Goal: Check status: Check status

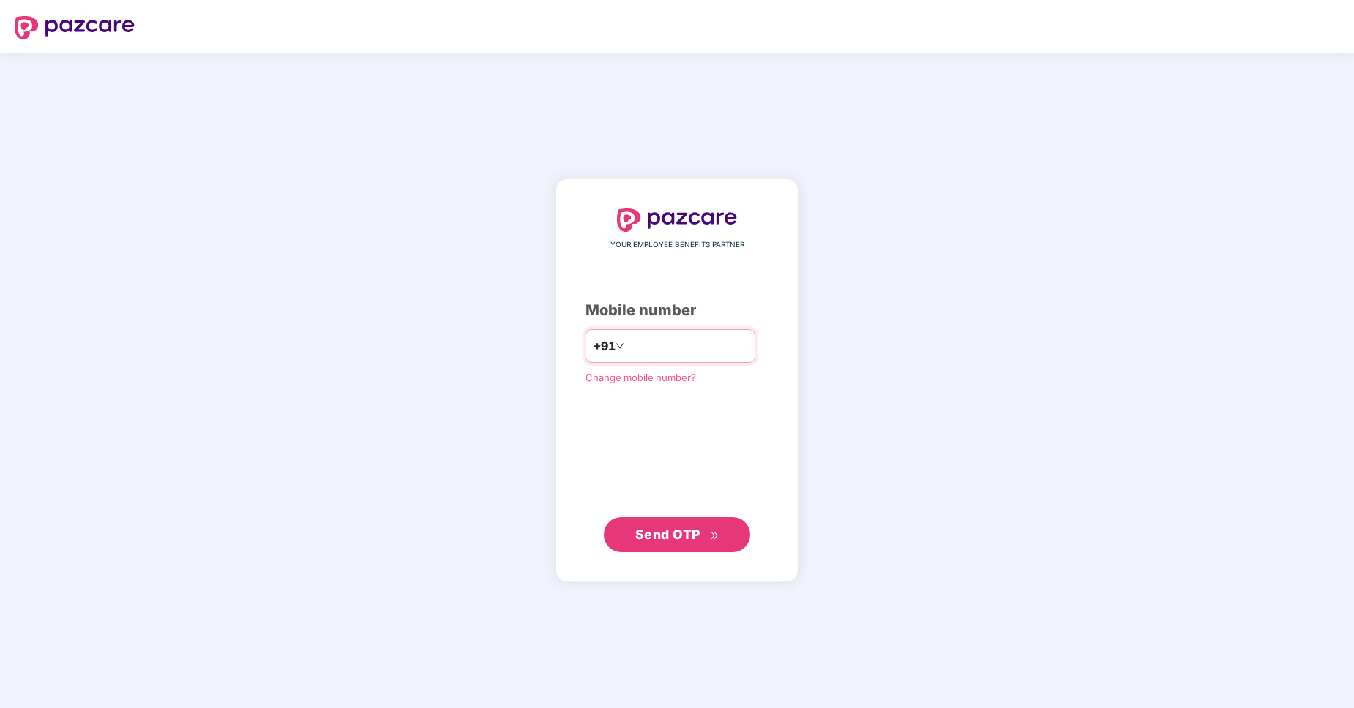
click at [640, 345] on input "number" at bounding box center [687, 345] width 120 height 23
type input "**********"
click at [672, 536] on span "Send OTP" at bounding box center [667, 533] width 65 height 15
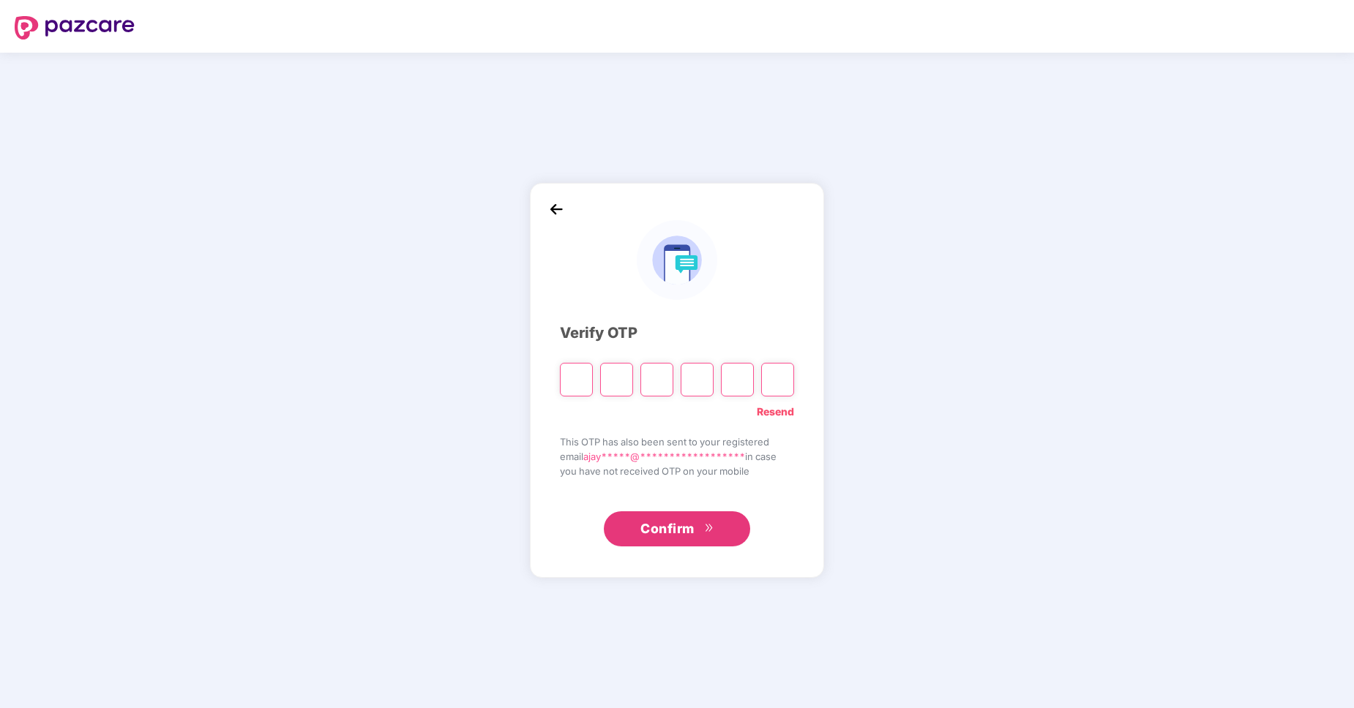
type input "*"
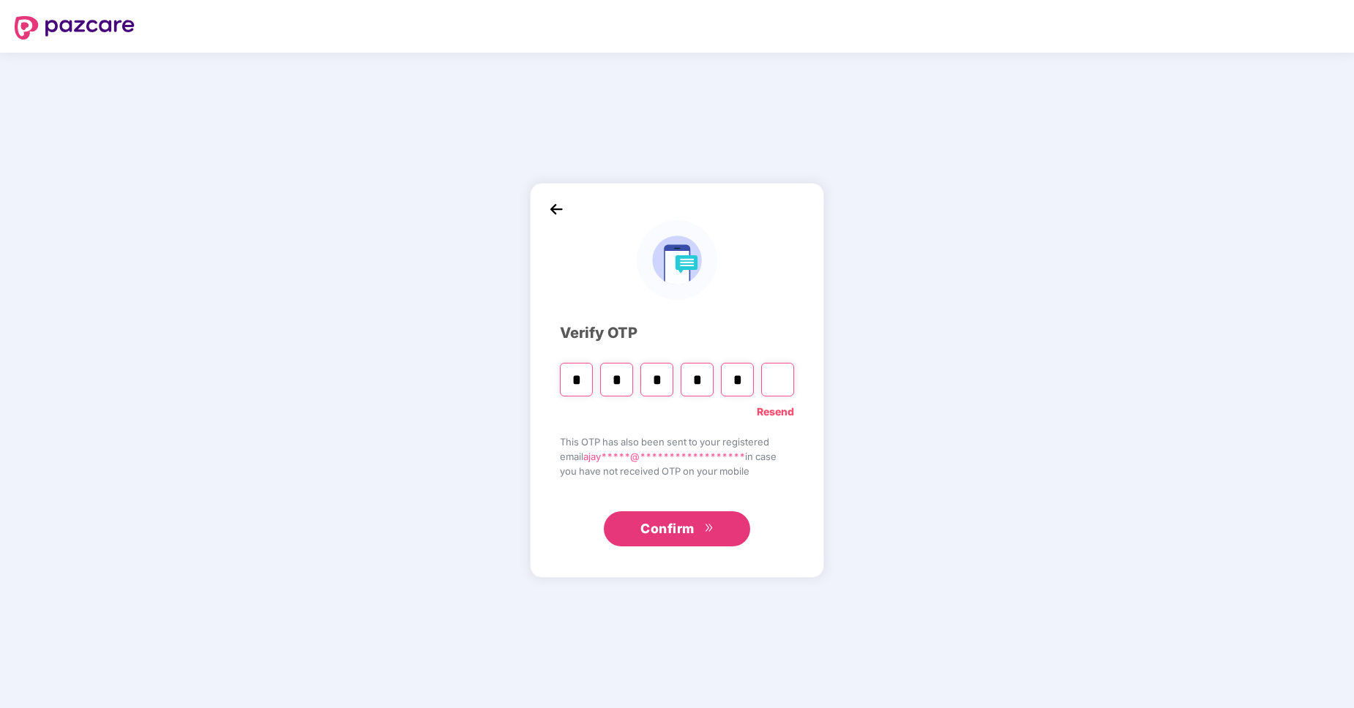
type input "*"
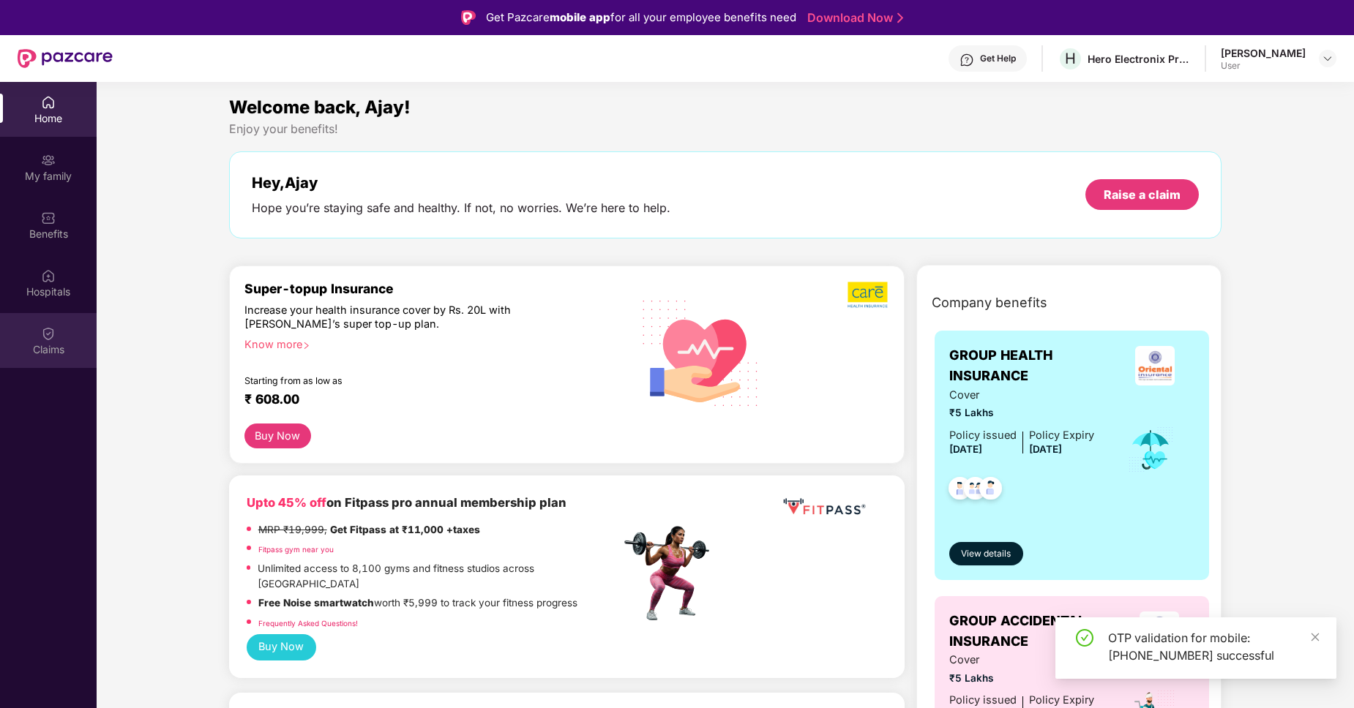
click at [42, 351] on div "Claims" at bounding box center [48, 349] width 97 height 15
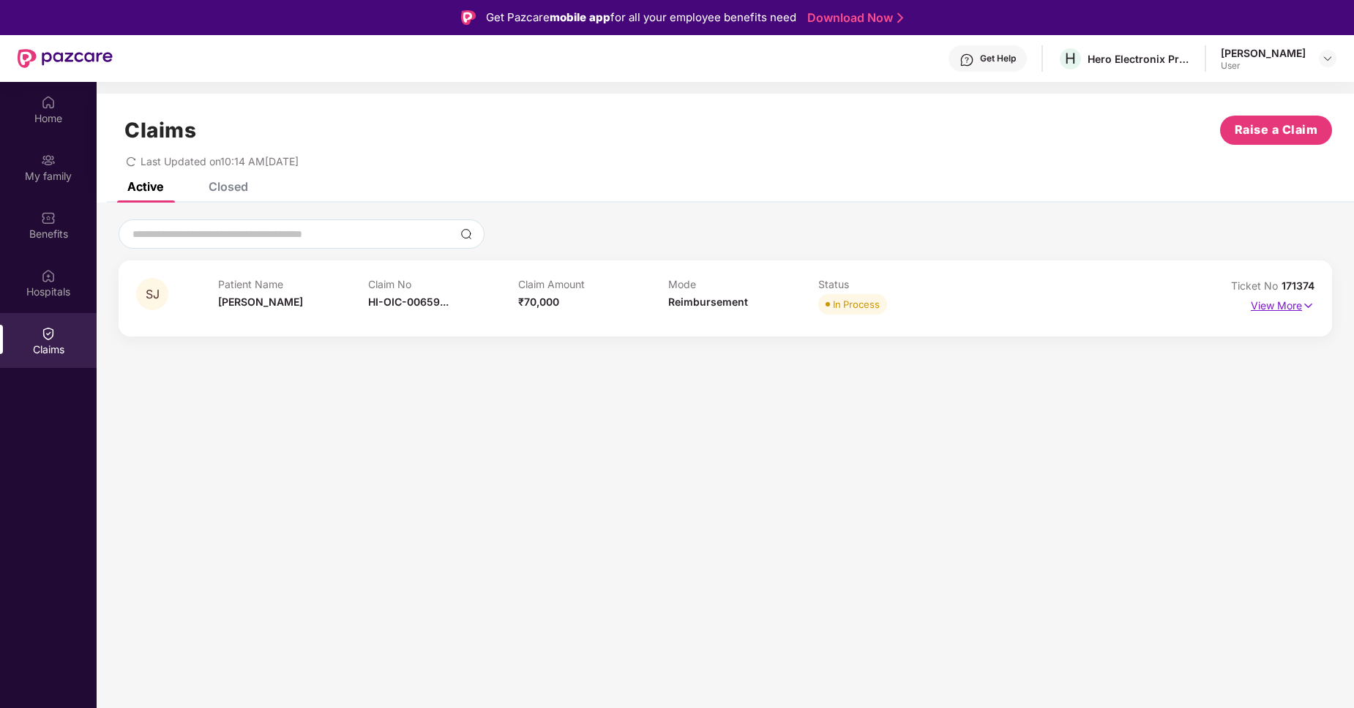
click at [1282, 307] on p "View More" at bounding box center [1283, 304] width 64 height 20
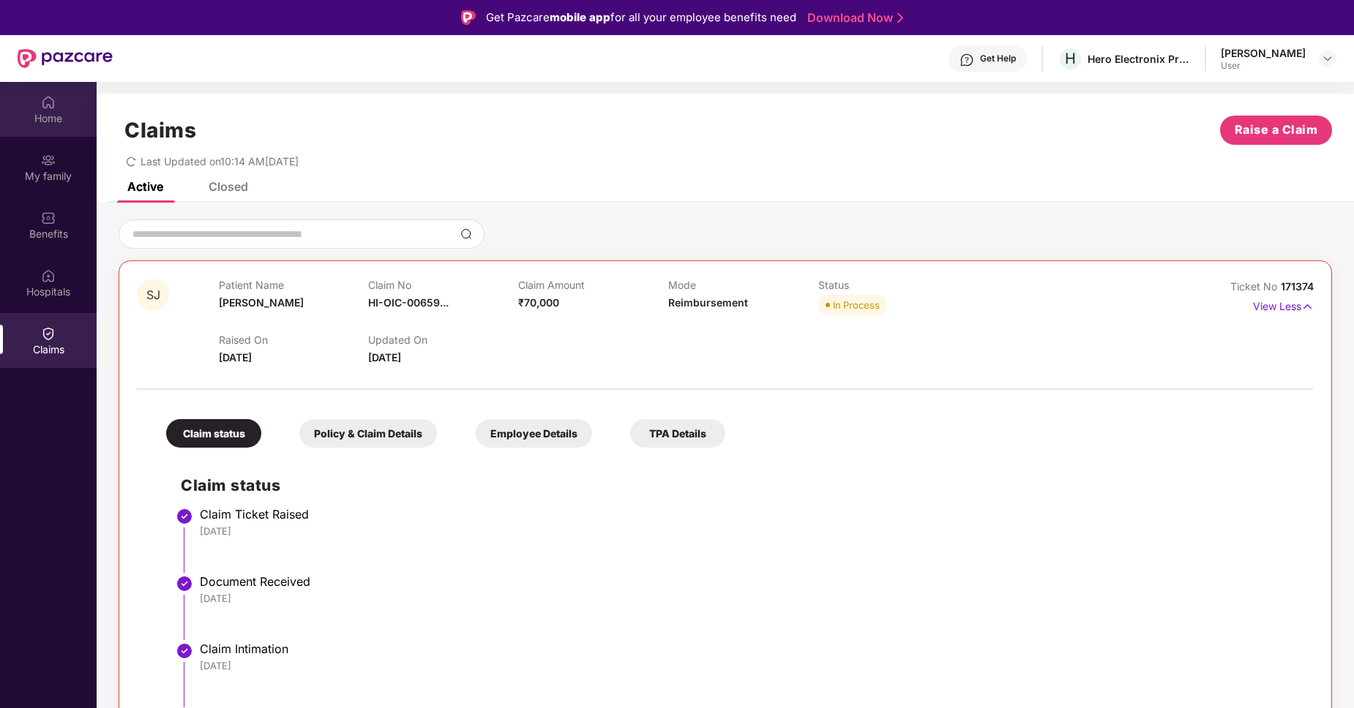
click at [48, 113] on div "Home" at bounding box center [48, 118] width 97 height 15
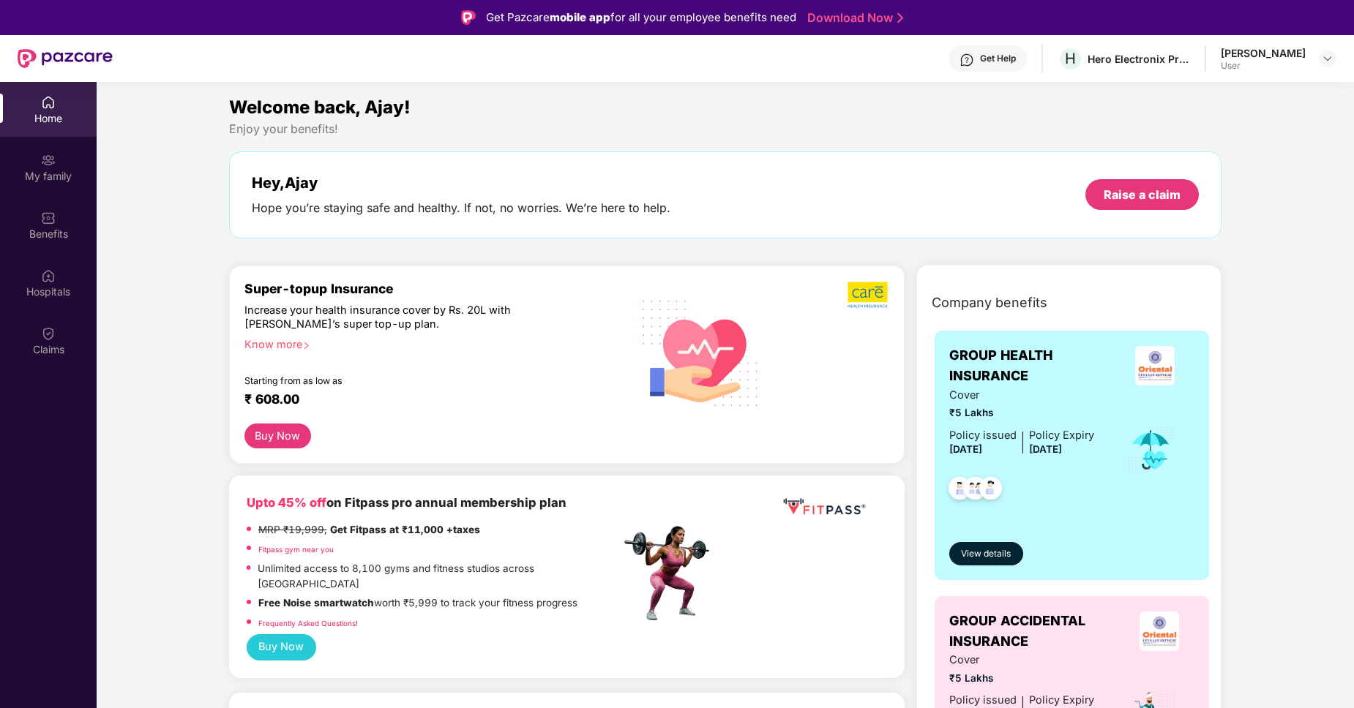
click at [250, 131] on div "Enjoy your benefits!" at bounding box center [725, 128] width 993 height 15
click at [749, 143] on div "Welcome back, Ajay! Enjoy your benefits! Hey, [PERSON_NAME] Hope you’re staying…" at bounding box center [725, 174] width 1005 height 160
click at [971, 59] on img at bounding box center [966, 60] width 15 height 15
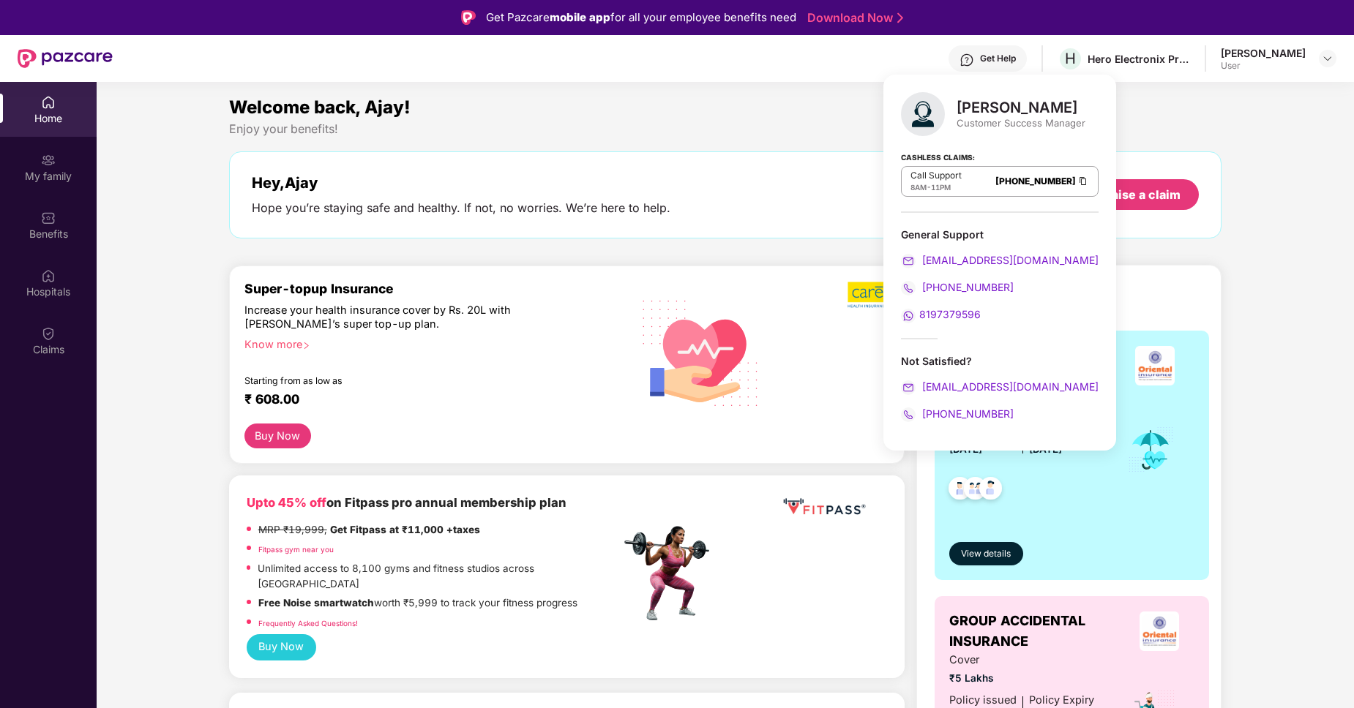
click at [942, 316] on span "8197379596" at bounding box center [949, 314] width 61 height 12
click at [41, 341] on img at bounding box center [48, 333] width 15 height 15
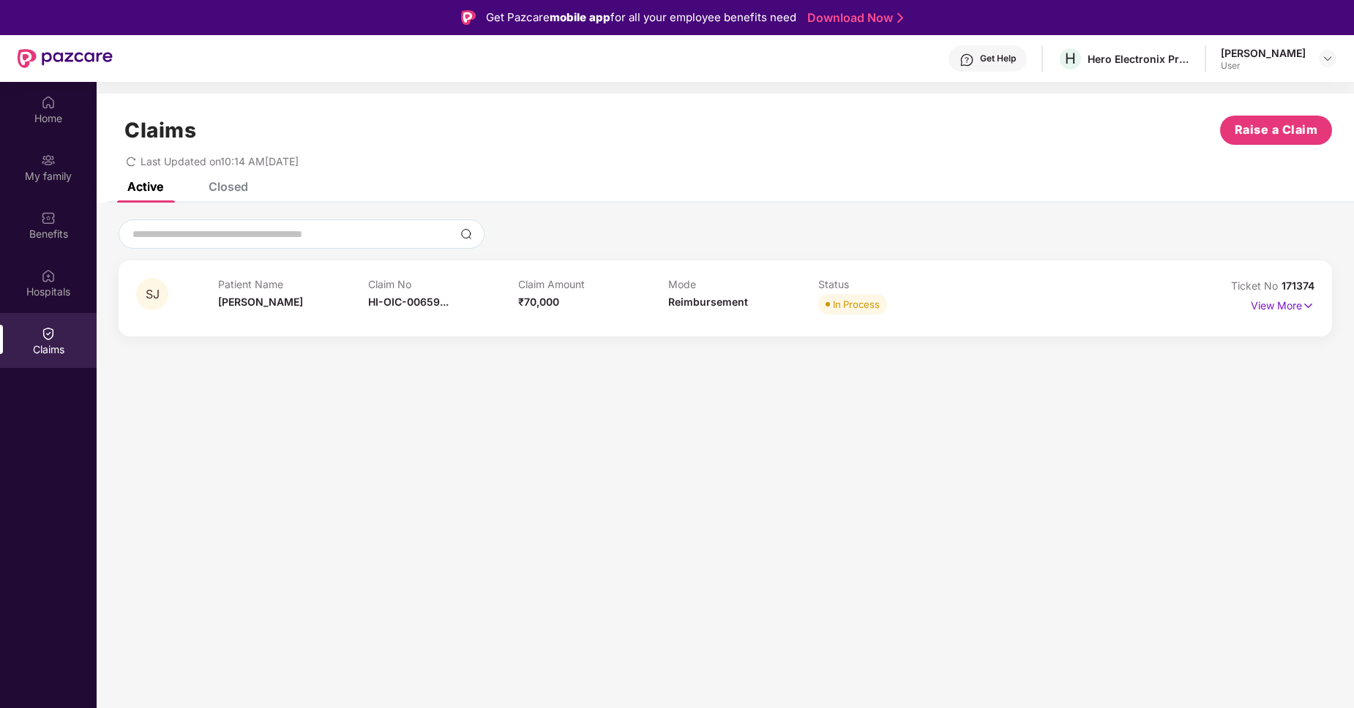
click at [167, 135] on h1 "Claims" at bounding box center [160, 130] width 72 height 25
copy h1 "Claims"
click at [1290, 307] on p "View More" at bounding box center [1283, 304] width 64 height 20
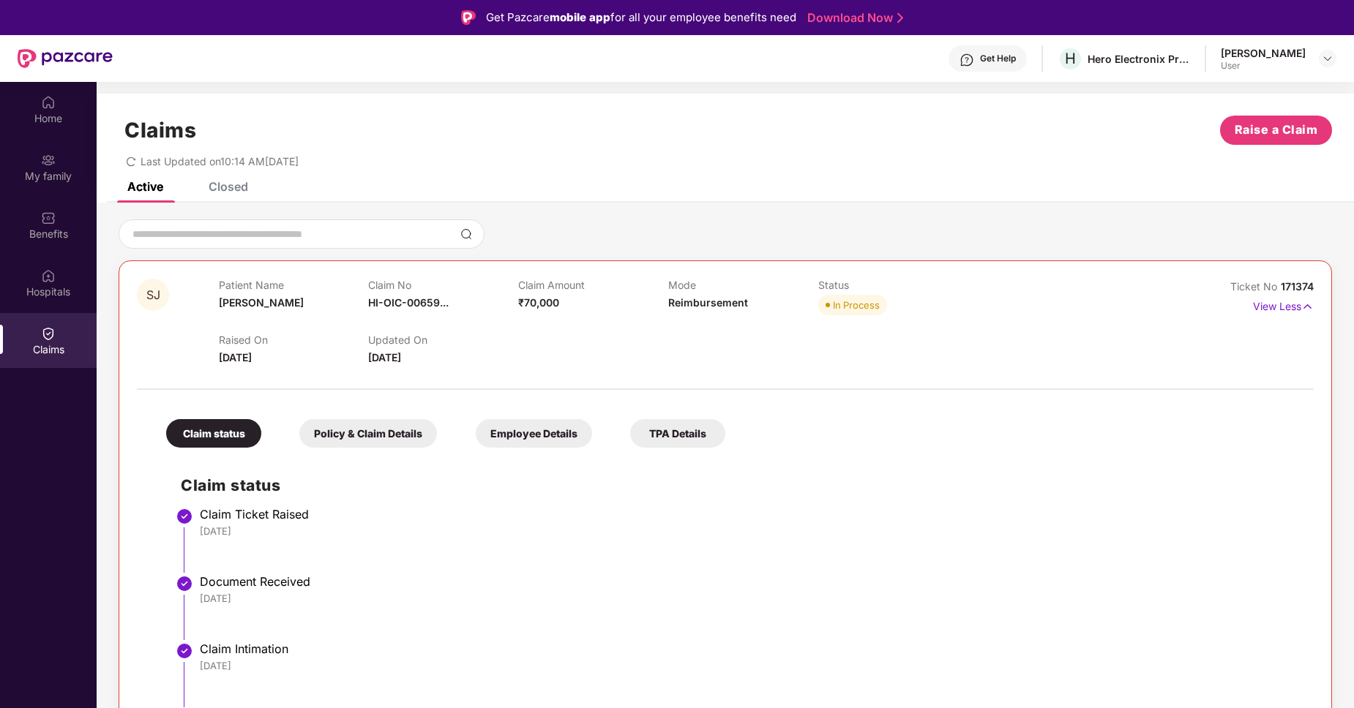
click at [1289, 288] on span "171374" at bounding box center [1297, 286] width 33 height 12
click at [1299, 285] on span "171374" at bounding box center [1297, 286] width 33 height 12
drag, startPoint x: 1282, startPoint y: 285, endPoint x: 1312, endPoint y: 284, distance: 30.0
click at [1312, 284] on span "171374" at bounding box center [1297, 286] width 33 height 12
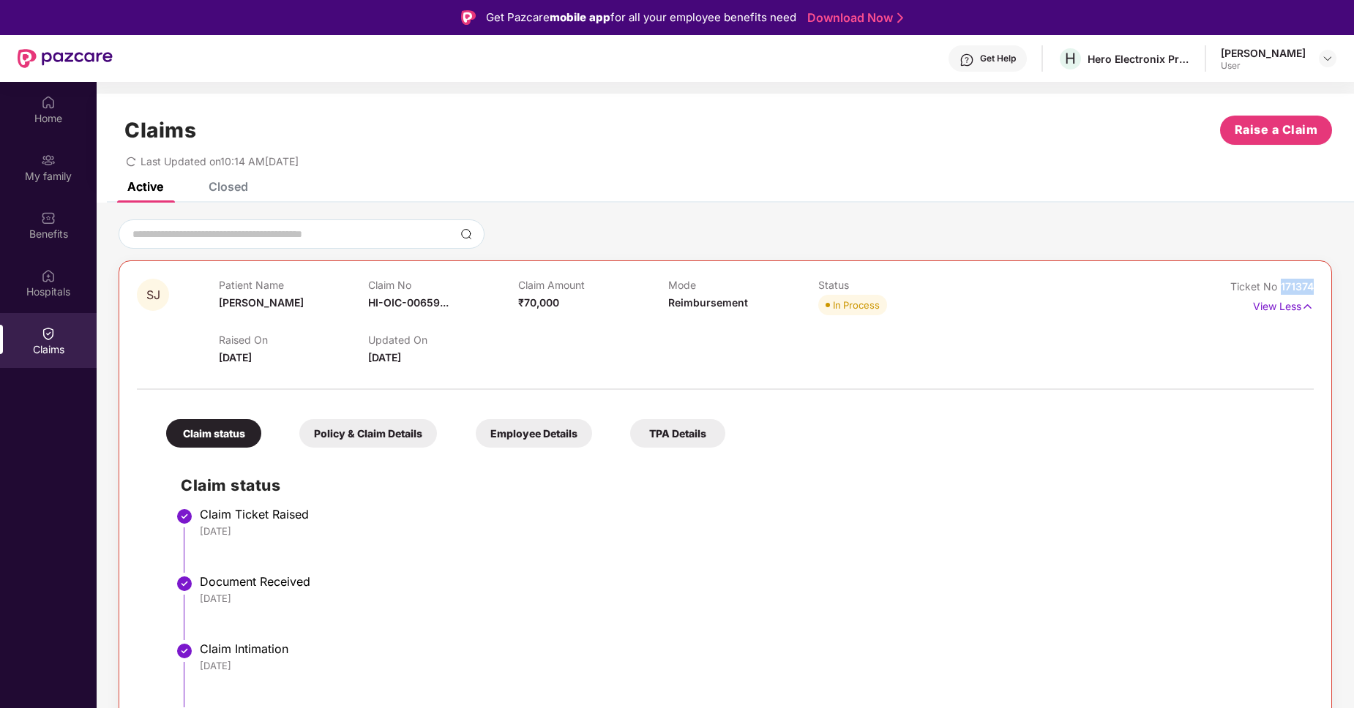
copy span "171374"
